Goal: Find contact information: Find contact information

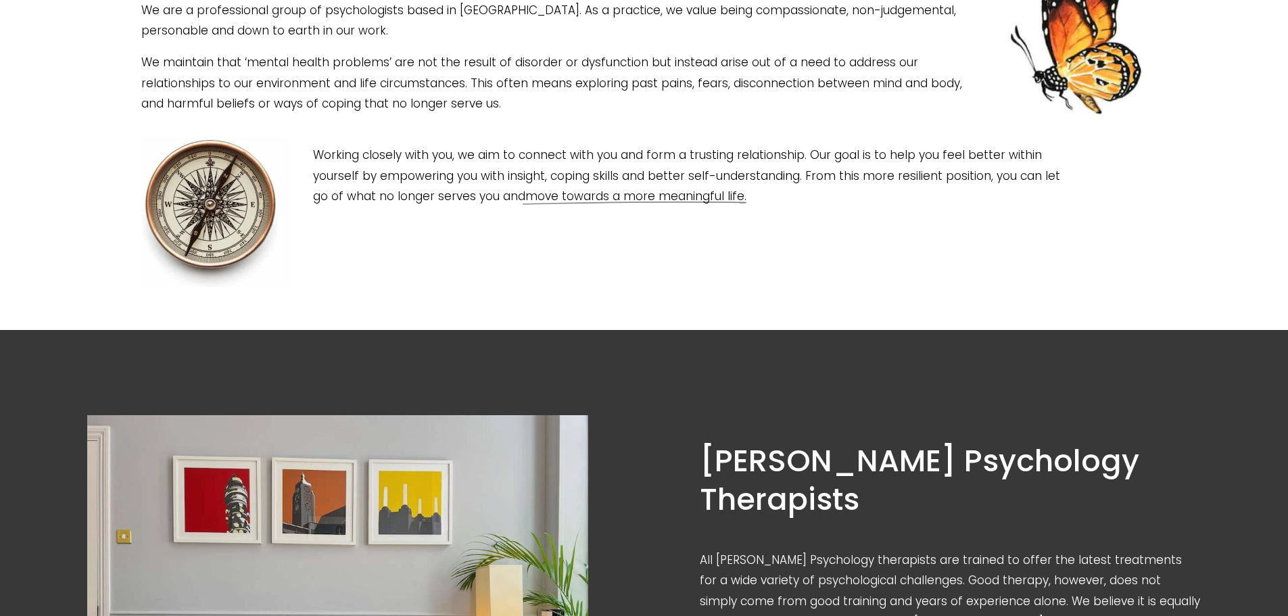
scroll to position [608, 0]
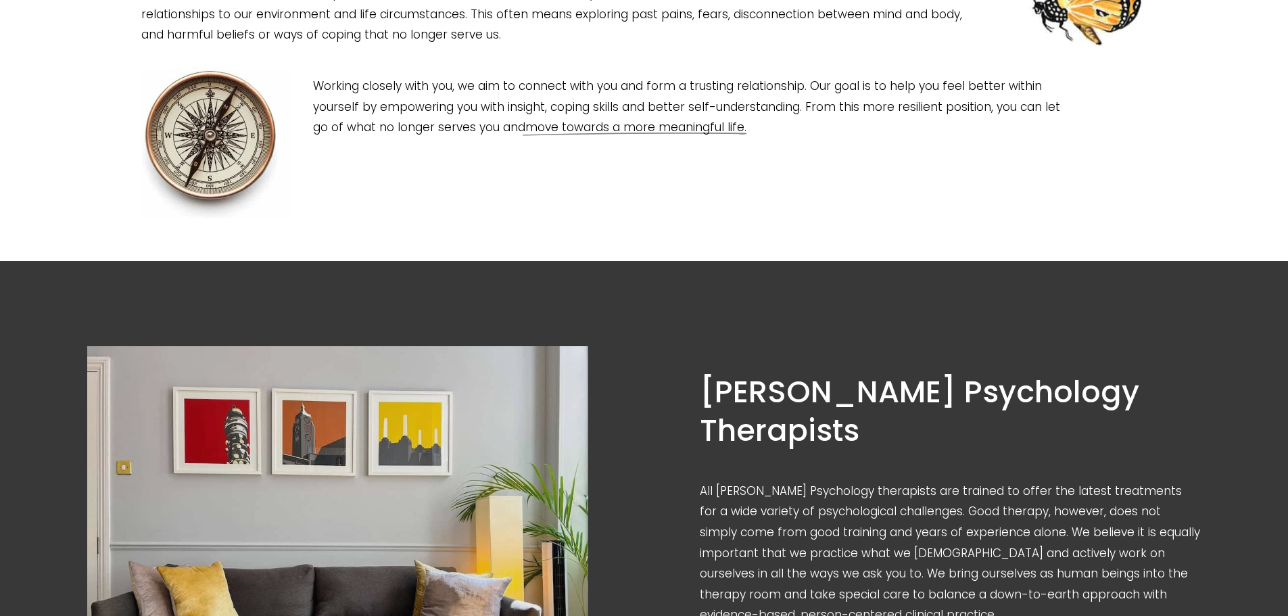
click at [602, 45] on p "We maintain that ‘mental health problems’ are not the result of disorder or dys…" at bounding box center [643, 14] width 1004 height 62
click at [635, 138] on p "Working closely with you, we aim to connect with you and form a trusting relati…" at bounding box center [687, 107] width 748 height 62
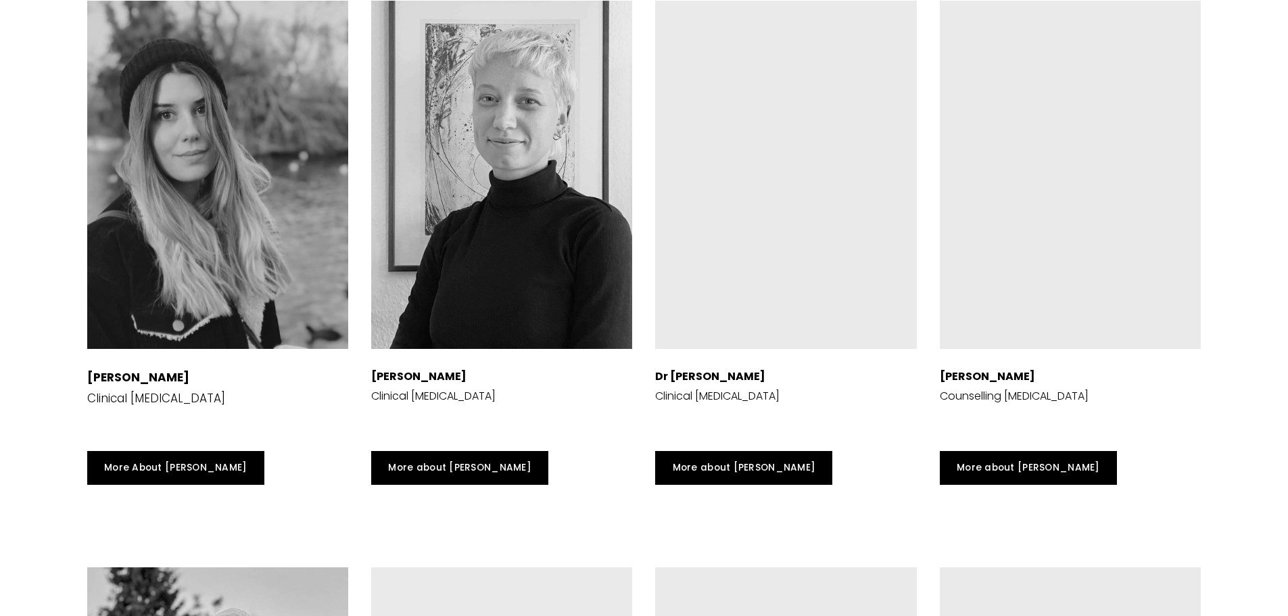
scroll to position [2636, 0]
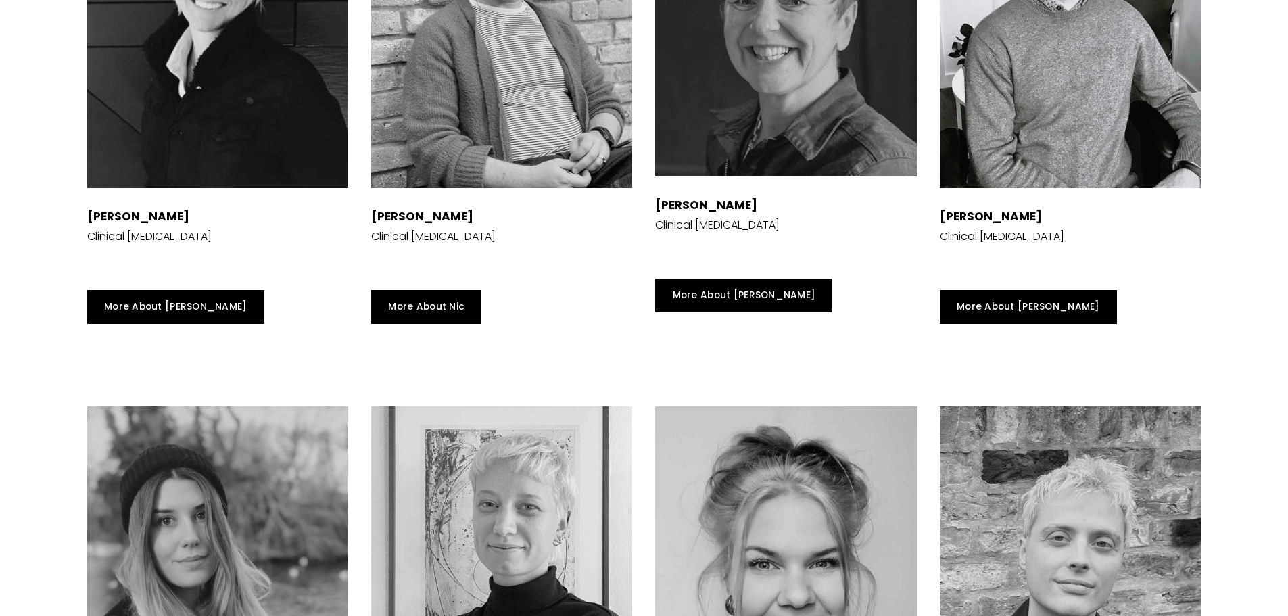
click at [147, 159] on div at bounding box center [217, 14] width 261 height 348
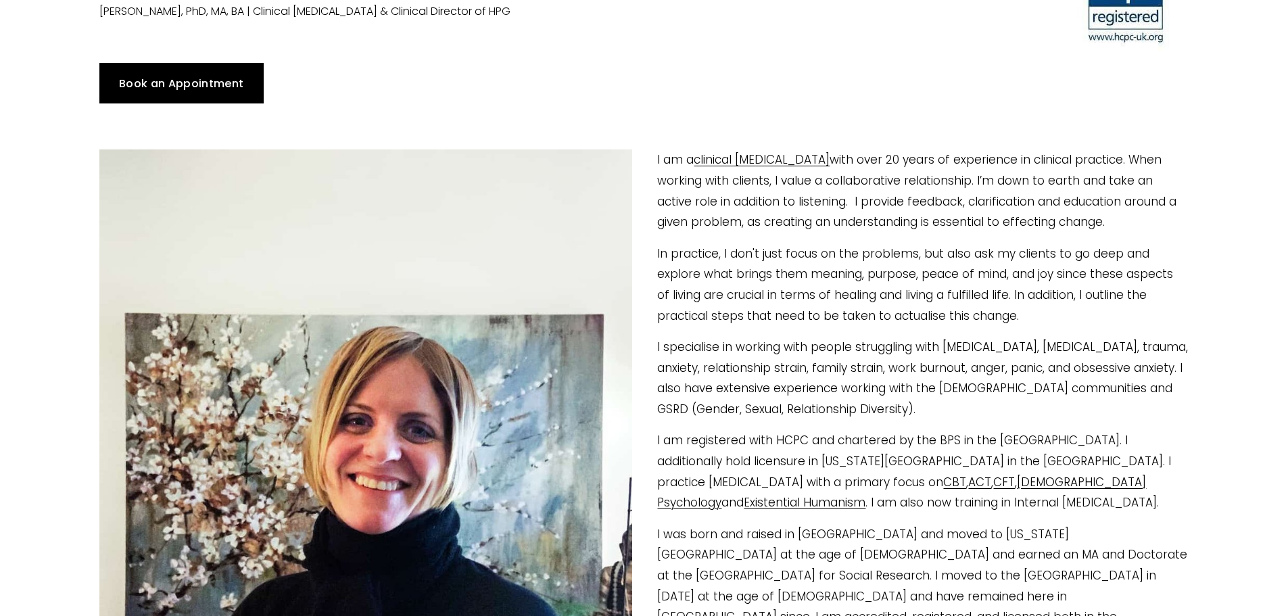
scroll to position [203, 0]
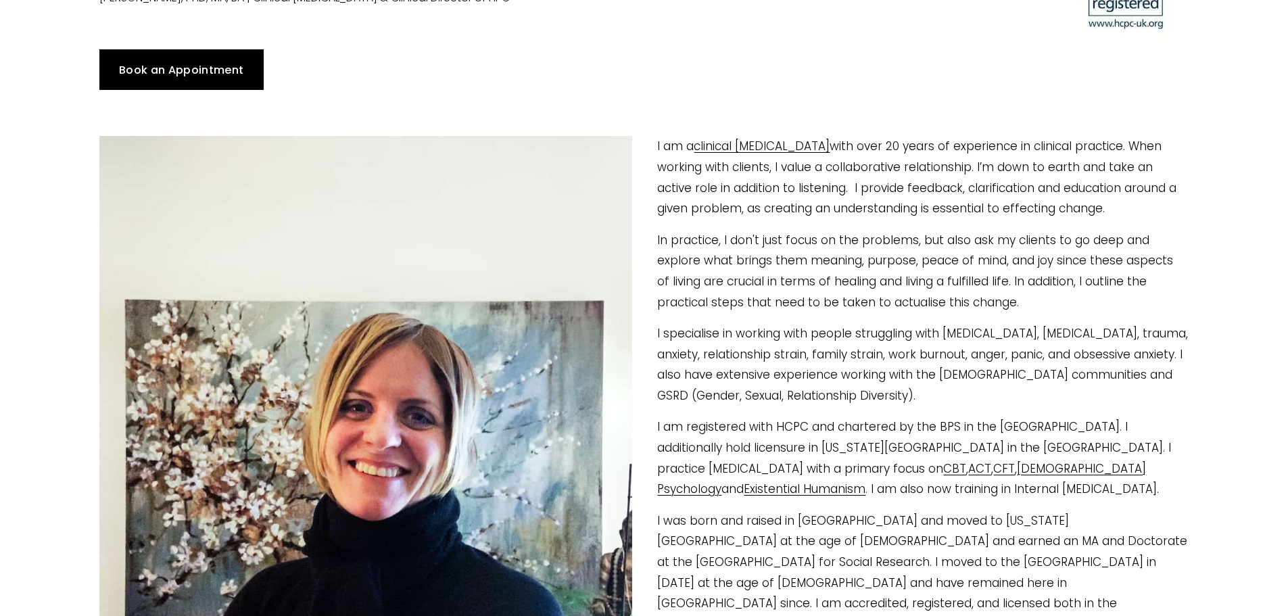
click at [1028, 451] on p "I am registered with HCPC and chartered by the BPS in the UK. I additionally ho…" at bounding box center [644, 457] width 1090 height 82
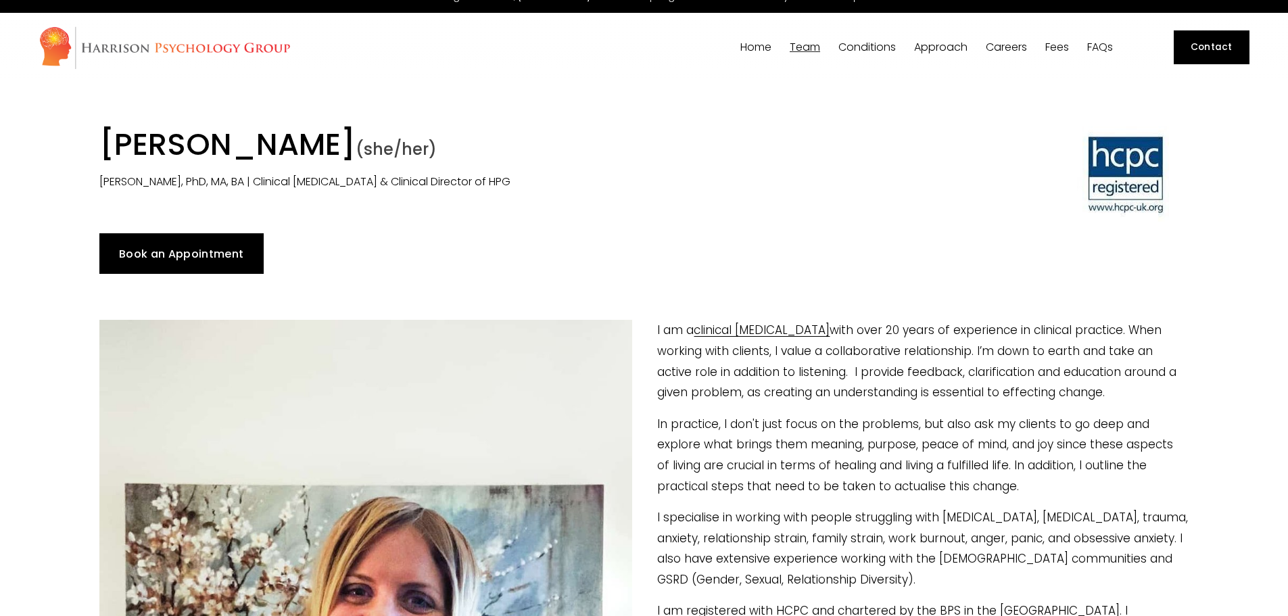
scroll to position [0, 0]
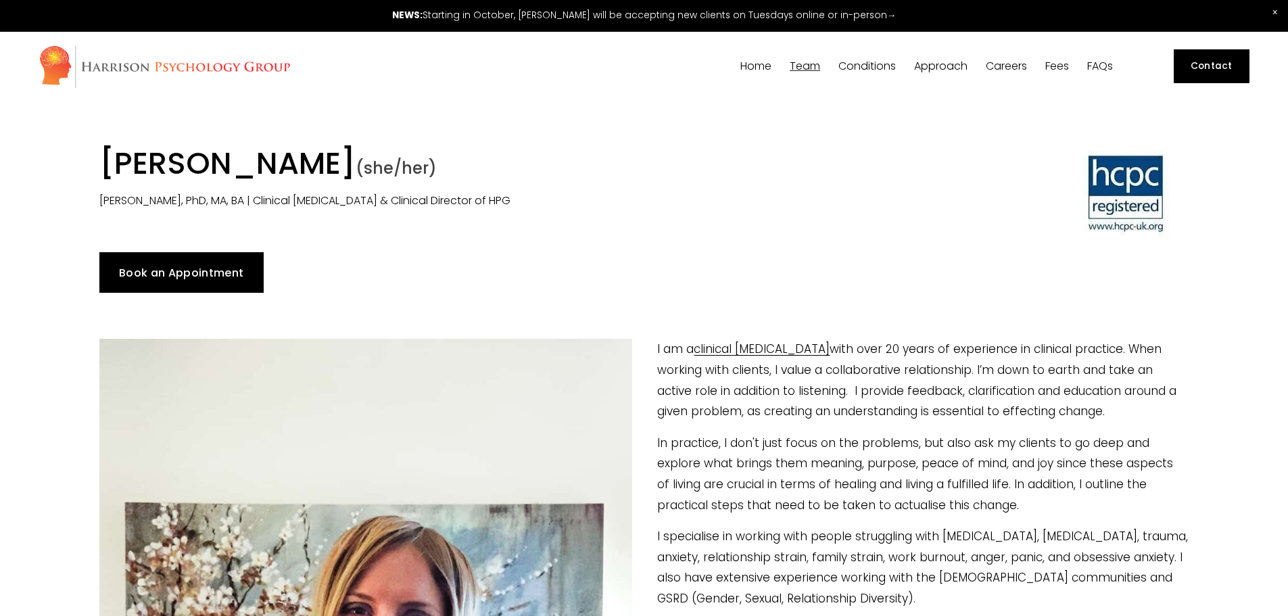
drag, startPoint x: 162, startPoint y: 172, endPoint x: 652, endPoint y: 197, distance: 490.7
click at [652, 187] on h1 "Dr Siri MacIntyre-Harrison (she/her)" at bounding box center [504, 166] width 811 height 42
copy h1 "Siri MacIntyre-Harrison"
